Goal: Obtain resource: Obtain resource

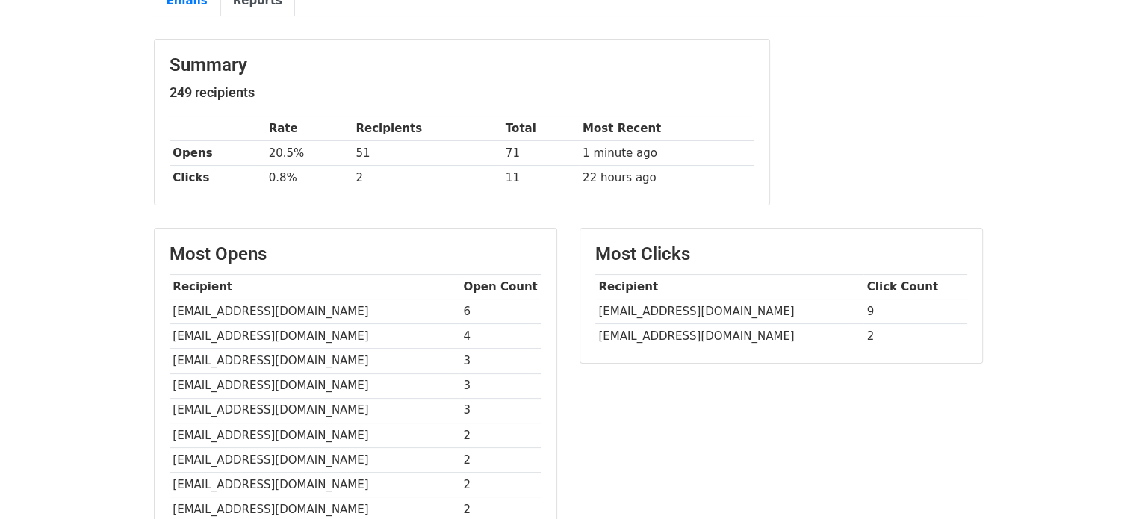
scroll to position [187, 0]
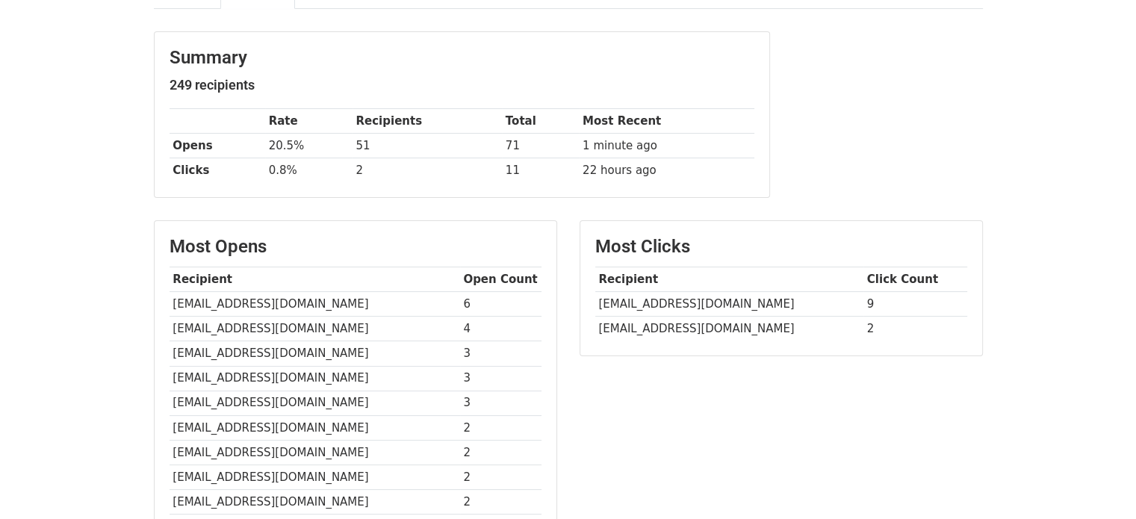
click at [287, 324] on td "[EMAIL_ADDRESS][DOMAIN_NAME]" at bounding box center [315, 329] width 291 height 25
copy tr "[EMAIL_ADDRESS][DOMAIN_NAME]"
click at [212, 299] on td "[EMAIL_ADDRESS][DOMAIN_NAME]" at bounding box center [315, 304] width 291 height 25
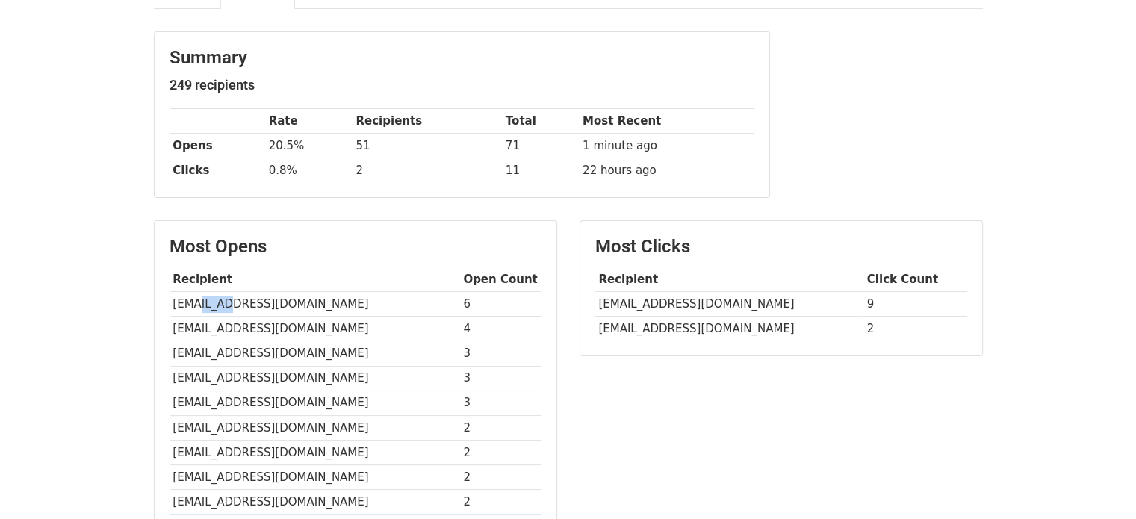
click at [212, 299] on td "[EMAIL_ADDRESS][DOMAIN_NAME]" at bounding box center [315, 304] width 291 height 25
copy tr "[EMAIL_ADDRESS][DOMAIN_NAME]"
click at [208, 427] on td "[EMAIL_ADDRESS][DOMAIN_NAME]" at bounding box center [315, 427] width 291 height 25
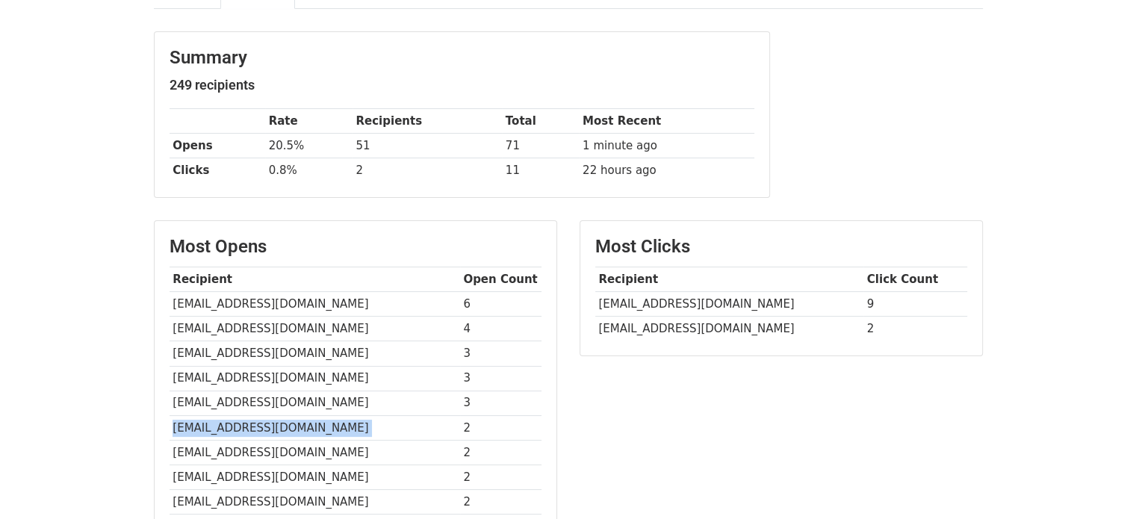
click at [208, 427] on td "[EMAIL_ADDRESS][DOMAIN_NAME]" at bounding box center [315, 427] width 291 height 25
copy tr "[EMAIL_ADDRESS][DOMAIN_NAME]"
